Goal: Transaction & Acquisition: Purchase product/service

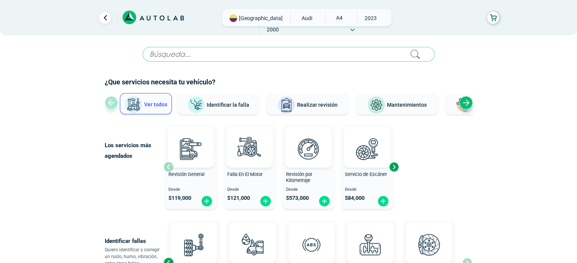
click at [149, 21] on icon at bounding box center [152, 18] width 61 height 14
click at [293, 21] on span "AUDI" at bounding box center [306, 18] width 27 height 11
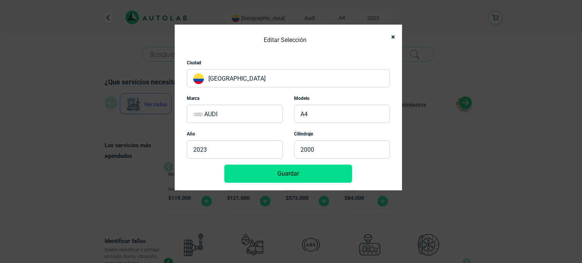
click at [227, 109] on p "AUDI" at bounding box center [235, 114] width 96 height 18
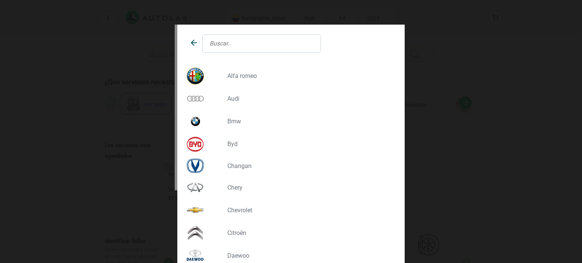
click at [225, 49] on input "text" at bounding box center [261, 43] width 119 height 18
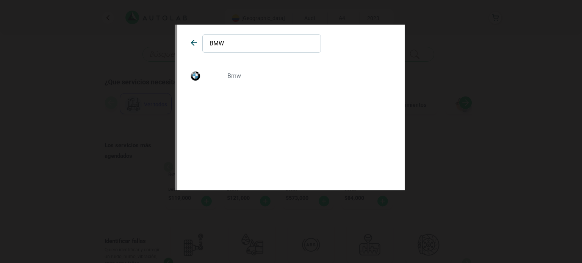
type input "BMW"
click at [230, 72] on p "BMW" at bounding box center [308, 75] width 162 height 7
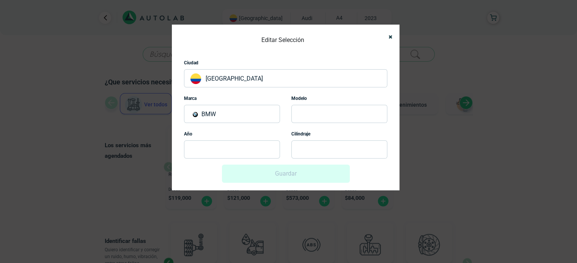
click at [324, 111] on p at bounding box center [339, 114] width 96 height 18
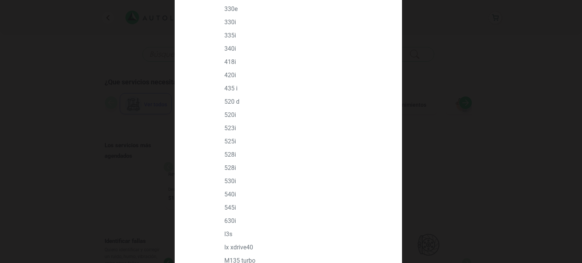
scroll to position [455, 0]
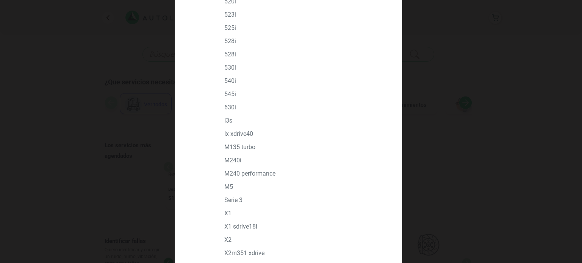
click at [243, 227] on p "X1 SDRIVE18I" at bounding box center [305, 226] width 162 height 7
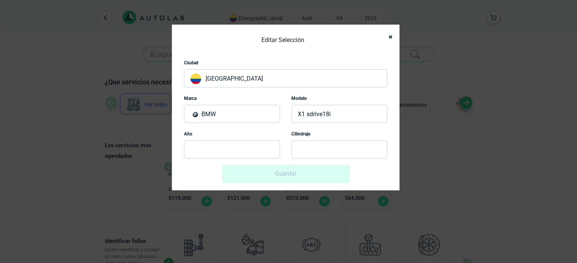
click at [210, 149] on p at bounding box center [232, 150] width 96 height 18
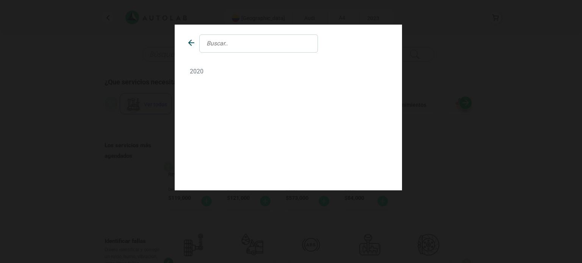
click at [196, 72] on p "2020" at bounding box center [288, 71] width 197 height 7
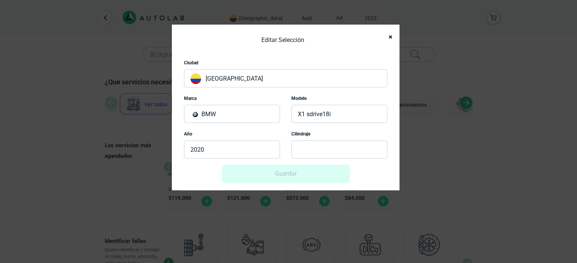
click at [299, 153] on p at bounding box center [339, 150] width 96 height 18
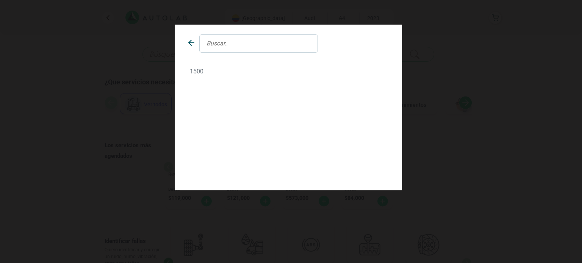
click at [200, 72] on p "1500" at bounding box center [288, 71] width 197 height 7
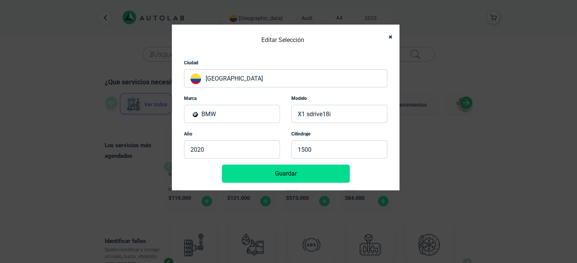
click at [274, 179] on button "Guardar" at bounding box center [286, 174] width 128 height 18
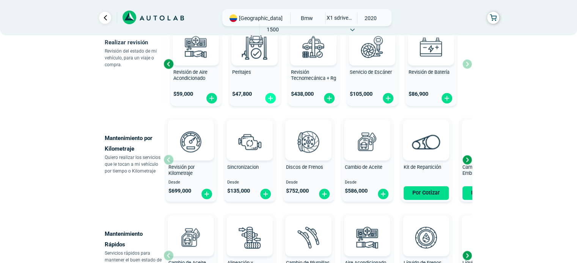
scroll to position [303, 0]
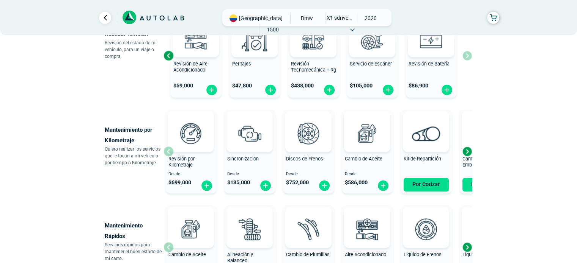
click at [469, 152] on div "Next slide" at bounding box center [466, 151] width 11 height 11
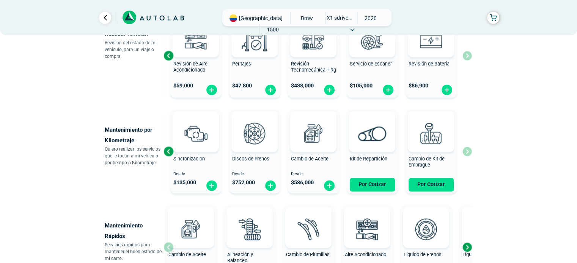
click at [469, 152] on div "Revisión por Kilometraje Desde $ 699,000 Sincronizacion Desde $ 135,000 Discos …" at bounding box center [317, 152] width 308 height 90
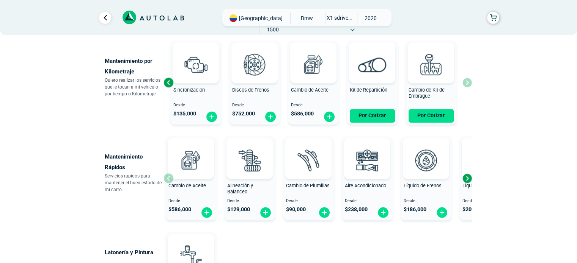
scroll to position [379, 0]
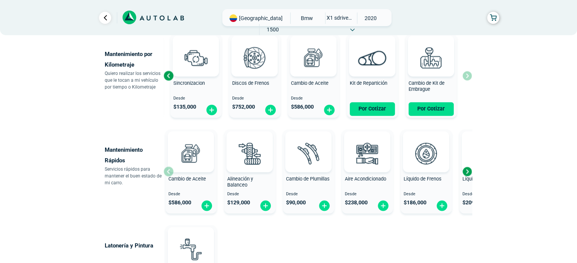
click at [467, 172] on div "Next slide" at bounding box center [466, 171] width 11 height 11
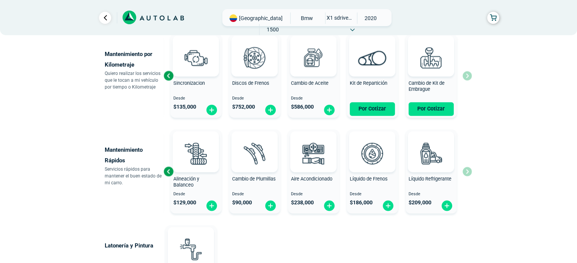
click at [467, 172] on div "Cambio de Aceite Desde $ 586,000 Alineación y Balanceo Desde $ 129,000 Cambio d…" at bounding box center [317, 172] width 308 height 90
click at [170, 169] on div "Previous slide" at bounding box center [168, 171] width 11 height 11
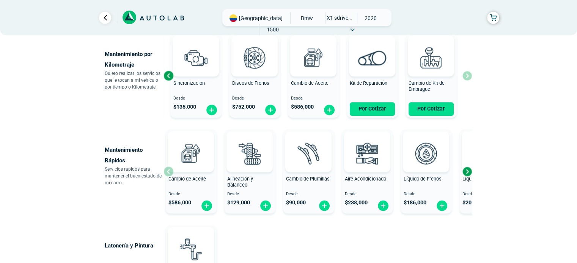
click at [170, 169] on div at bounding box center [191, 152] width 46 height 41
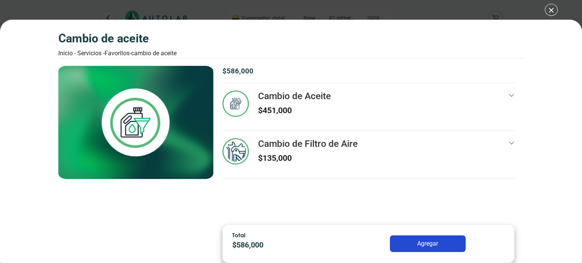
click at [550, 15] on div "Cambio de Aceite Inicio - Servicios - Favoritos - Cambio de Aceite Cambio de Ac…" at bounding box center [291, 131] width 582 height 263
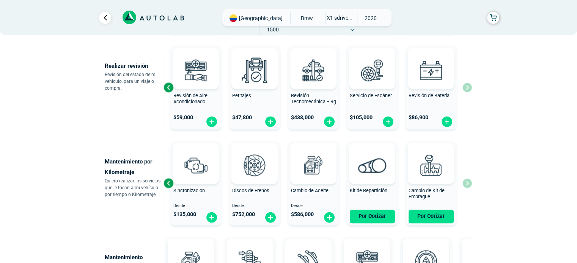
scroll to position [265, 0]
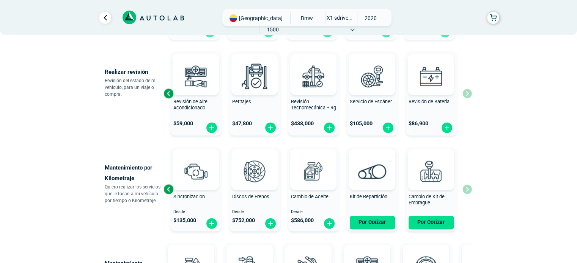
click at [466, 191] on div "Revisión por Kilometraje Desde $ 699,000 Sincronizacion Desde $ 135,000 Discos …" at bounding box center [317, 189] width 308 height 90
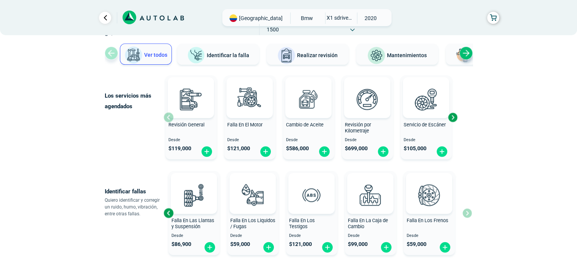
scroll to position [38, 0]
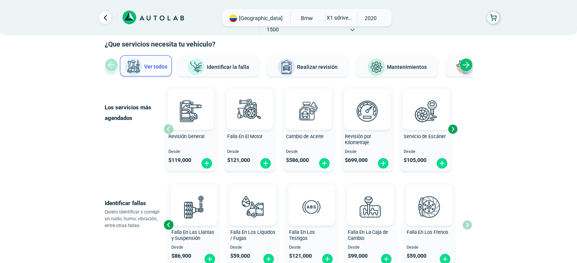
click at [449, 132] on div "Next slide" at bounding box center [452, 129] width 11 height 11
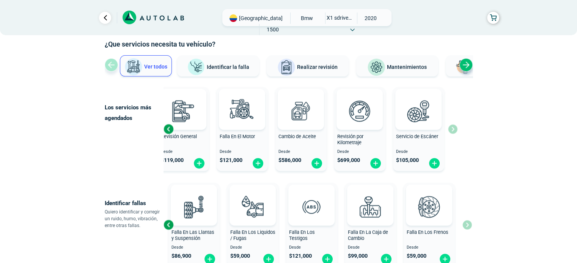
click at [163, 128] on div "Previous slide" at bounding box center [168, 129] width 11 height 11
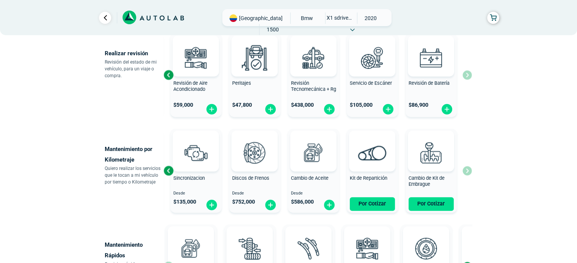
scroll to position [303, 0]
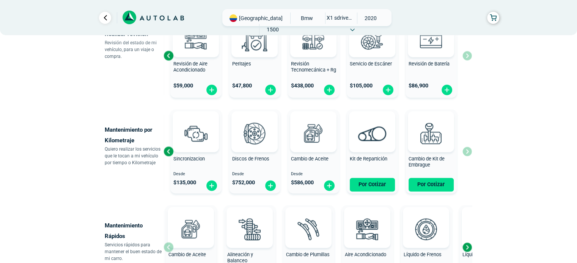
click at [167, 151] on div "Previous slide" at bounding box center [168, 151] width 11 height 11
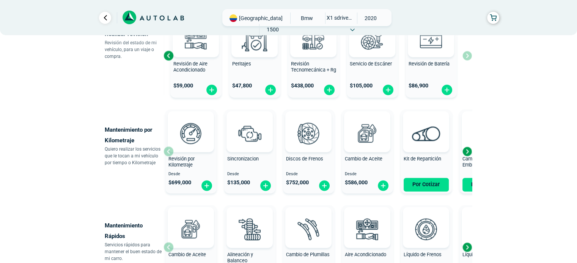
click at [167, 151] on div "Revisión por Kilometraje Desde $ 699,000" at bounding box center [190, 151] width 51 height 81
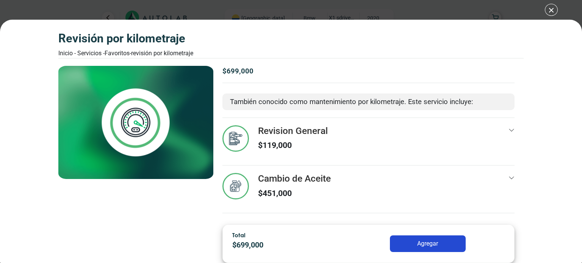
click at [550, 11] on div "Revisión por Kilometraje Inicio - Servicios - Favoritos - Revisión por Kilometr…" at bounding box center [291, 131] width 582 height 263
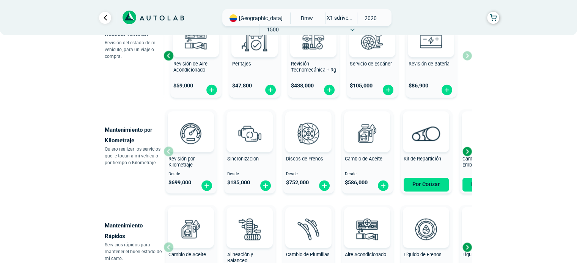
click at [469, 151] on div "Next slide" at bounding box center [466, 151] width 11 height 11
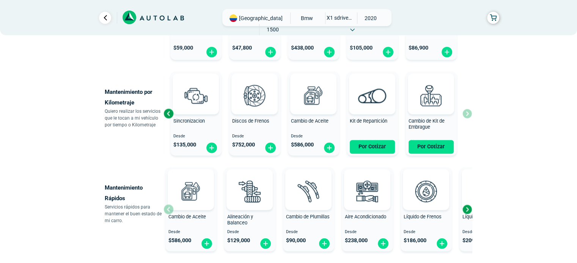
scroll to position [379, 0]
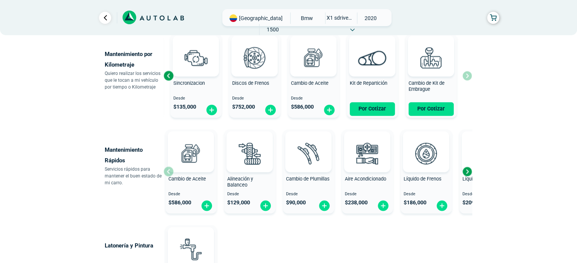
click at [469, 173] on div "Next slide" at bounding box center [466, 171] width 11 height 11
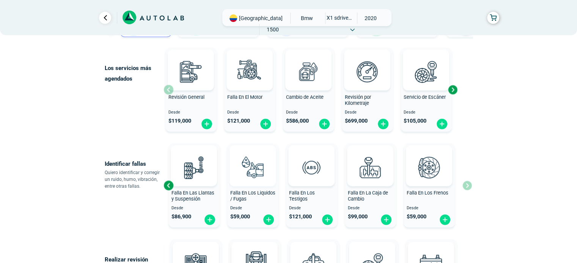
scroll to position [38, 0]
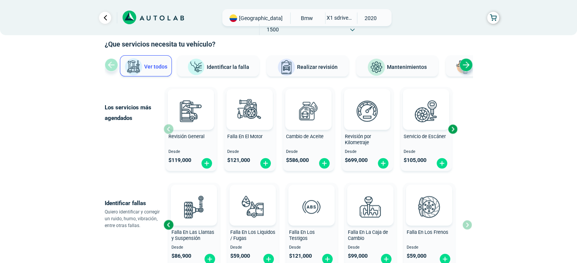
click at [451, 130] on div "Next slide" at bounding box center [452, 129] width 11 height 11
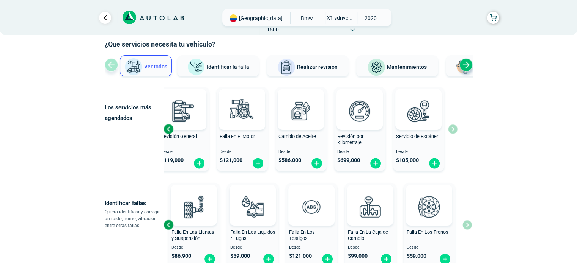
click at [167, 129] on div "Previous slide" at bounding box center [168, 129] width 11 height 11
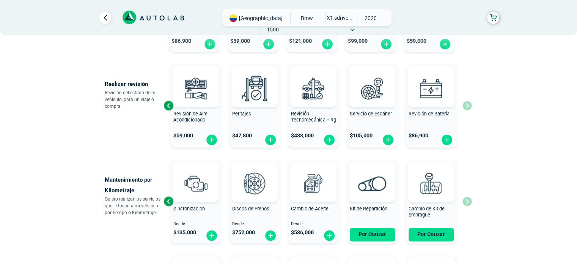
scroll to position [265, 0]
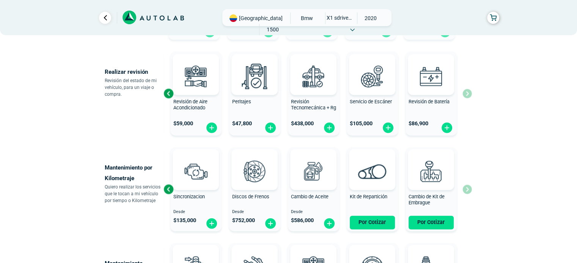
click at [168, 189] on div "Previous slide" at bounding box center [168, 189] width 11 height 11
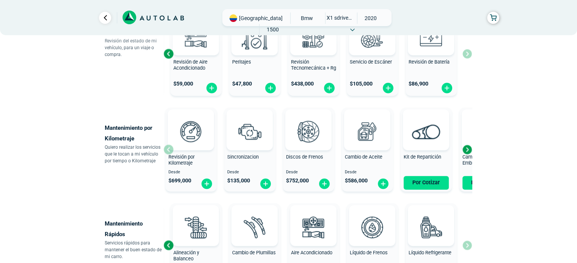
scroll to position [379, 0]
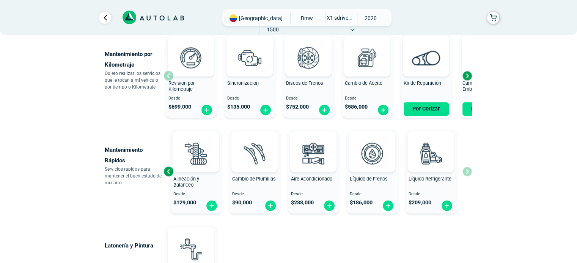
click at [166, 170] on div "Previous slide" at bounding box center [168, 171] width 11 height 11
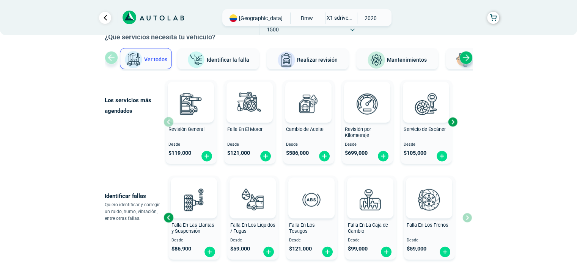
scroll to position [0, 0]
